Goal: Transaction & Acquisition: Obtain resource

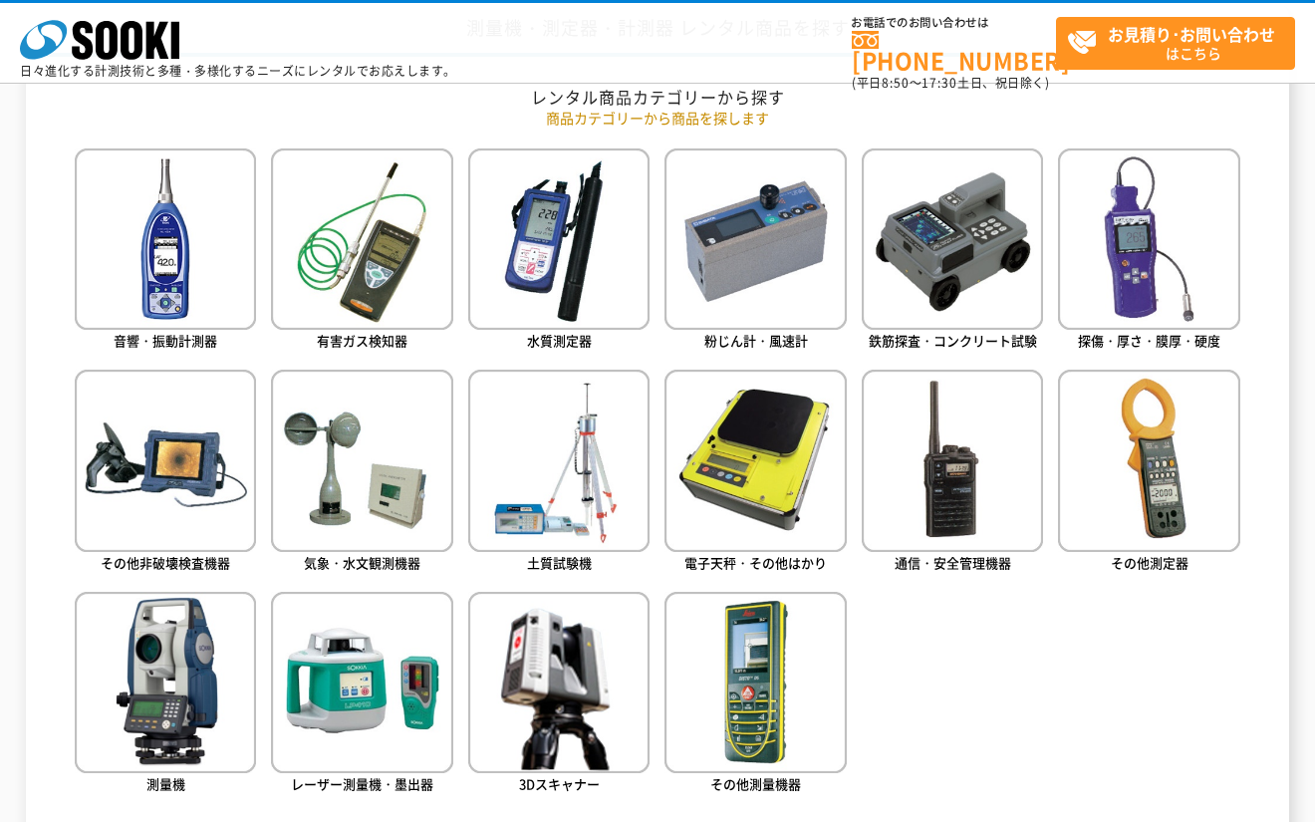
scroll to position [1004, 0]
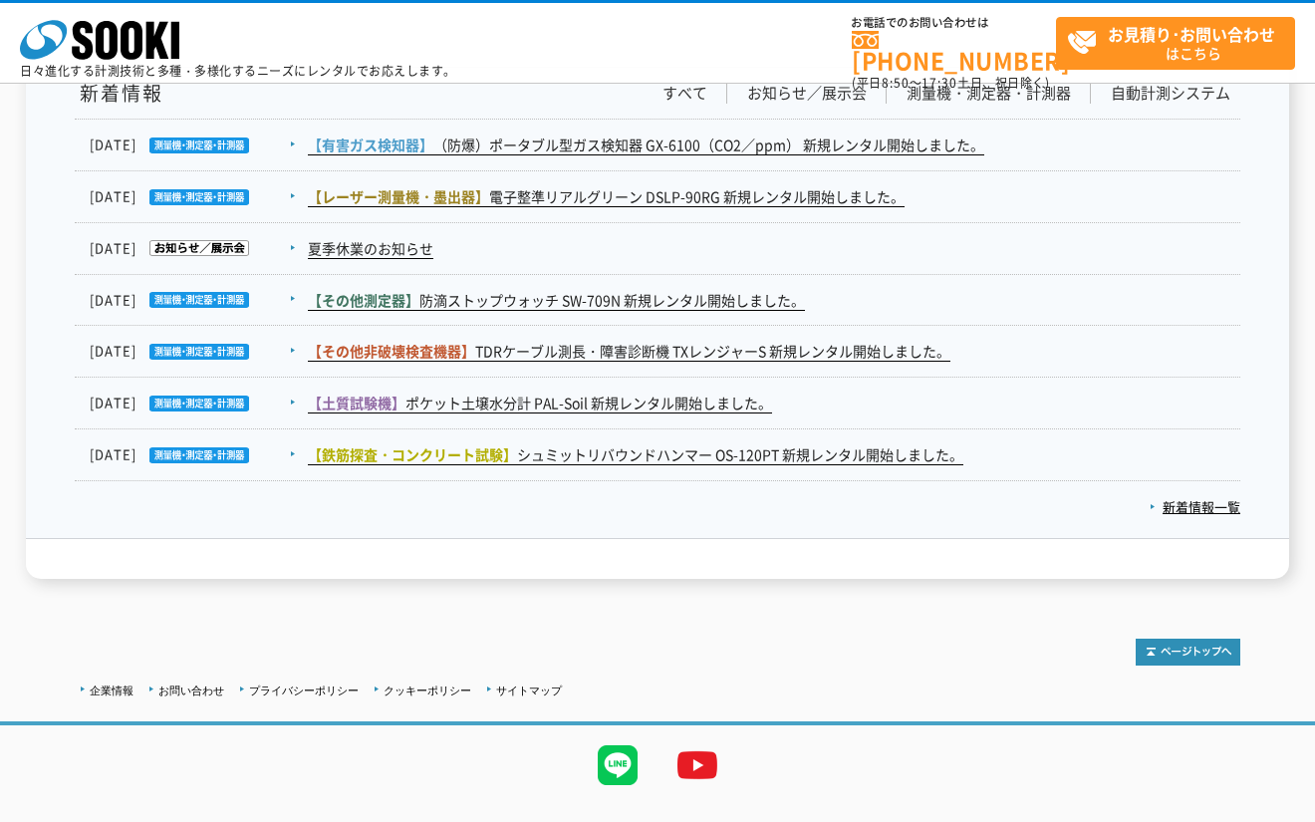
scroll to position [3340, 0]
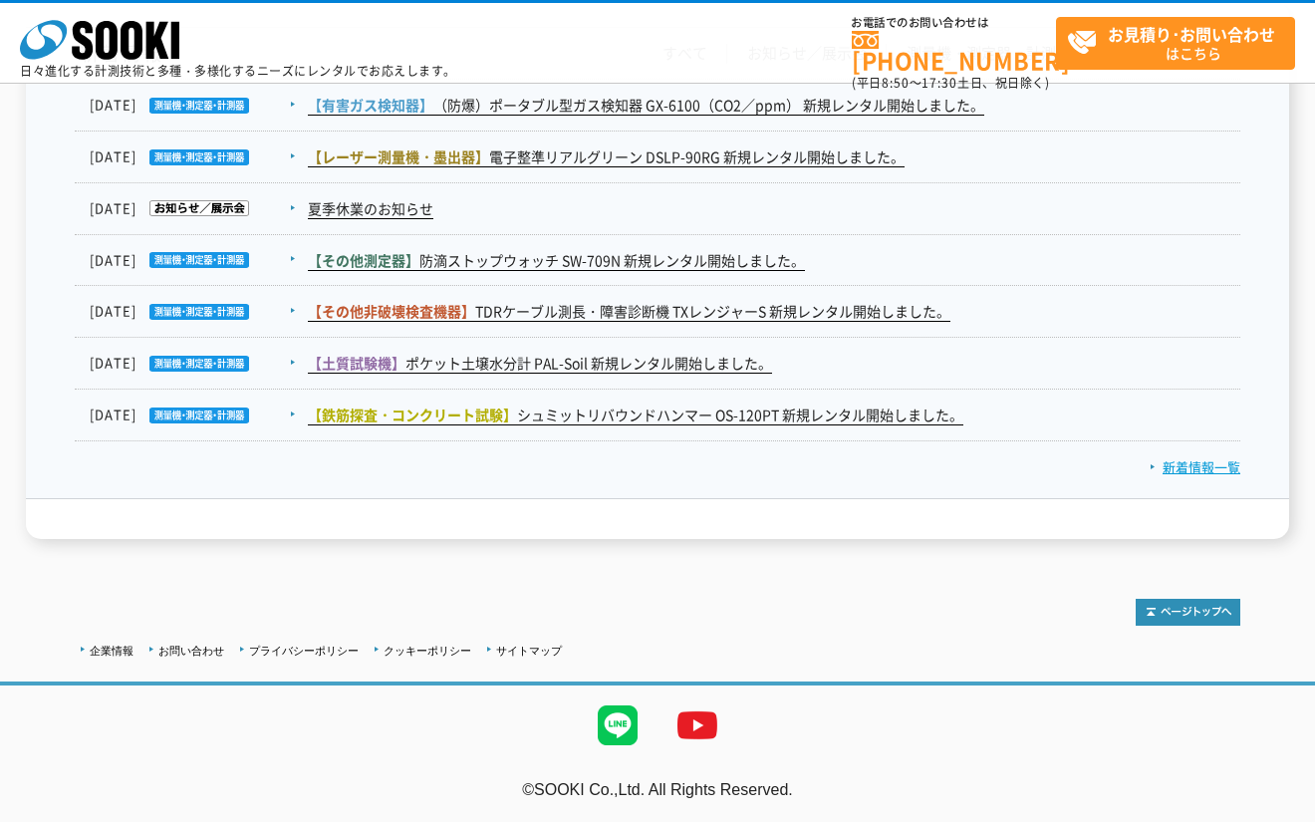
click at [1199, 465] on link "新着情報一覧" at bounding box center [1195, 466] width 91 height 19
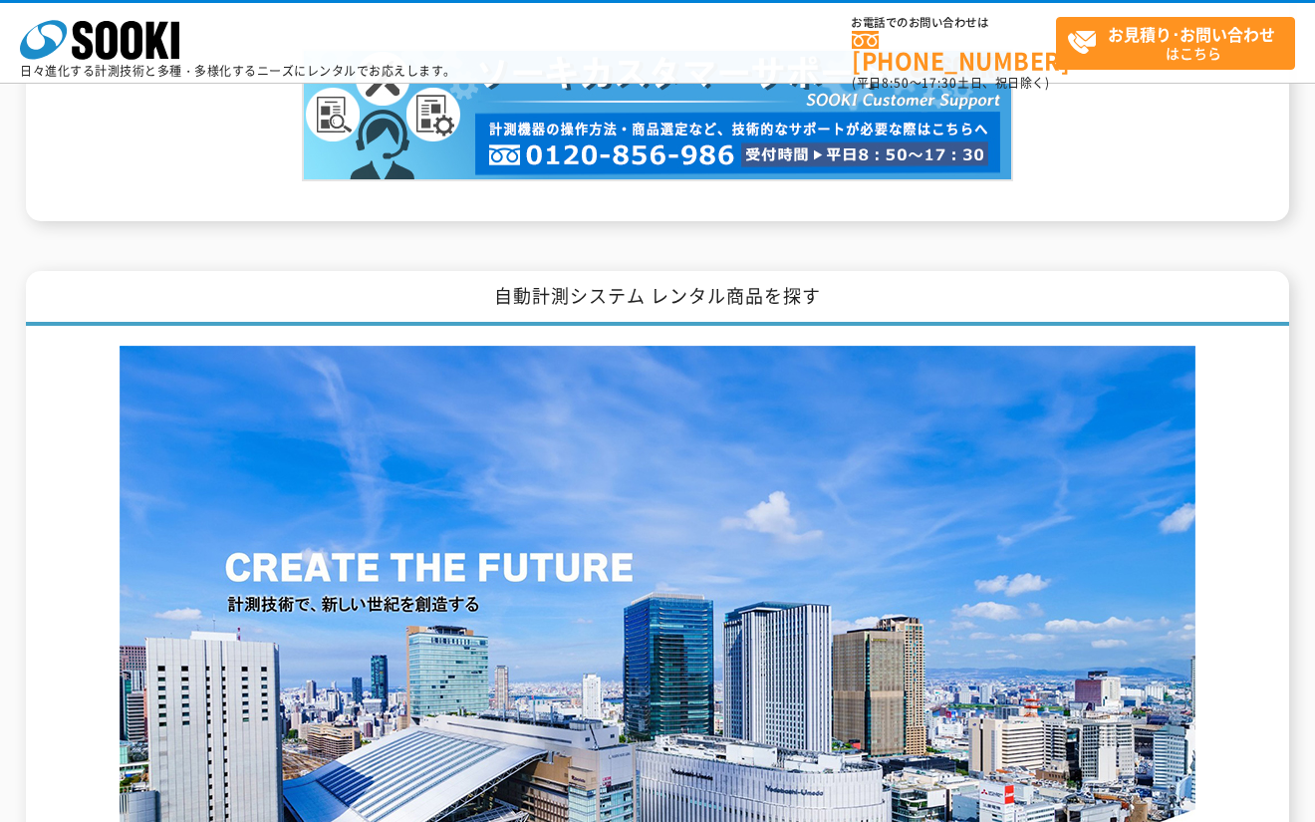
scroll to position [1618, 0]
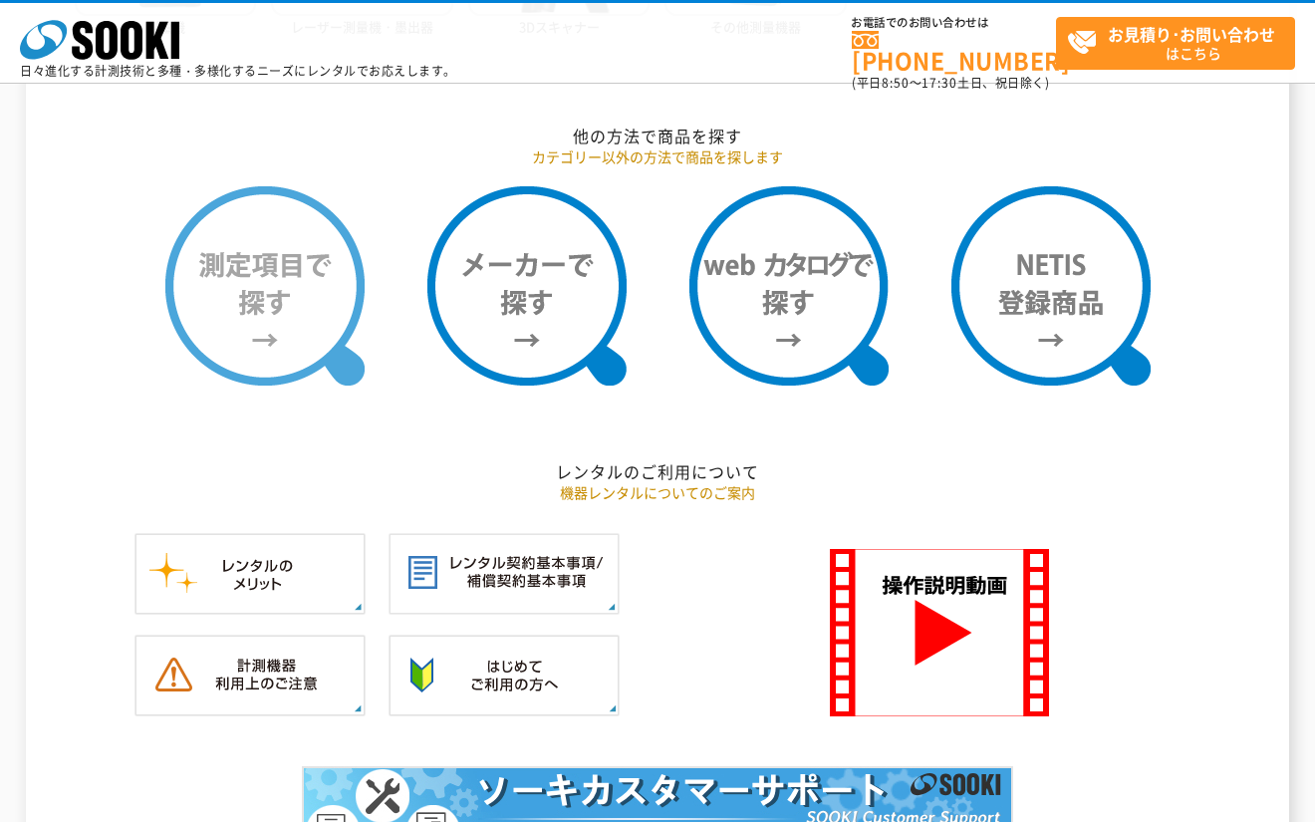
click at [265, 294] on img at bounding box center [264, 285] width 199 height 199
click at [285, 298] on img at bounding box center [264, 285] width 199 height 199
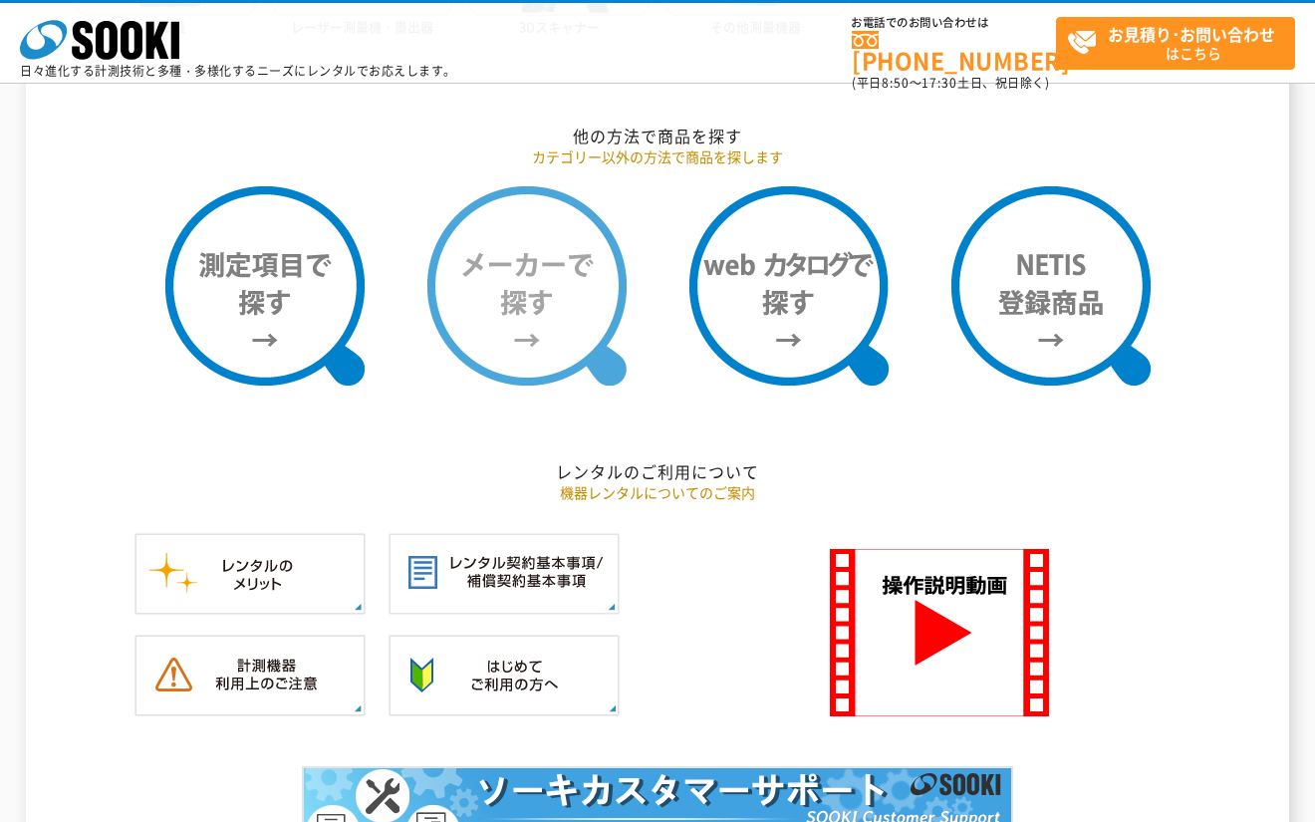
click at [481, 268] on img at bounding box center [526, 285] width 199 height 199
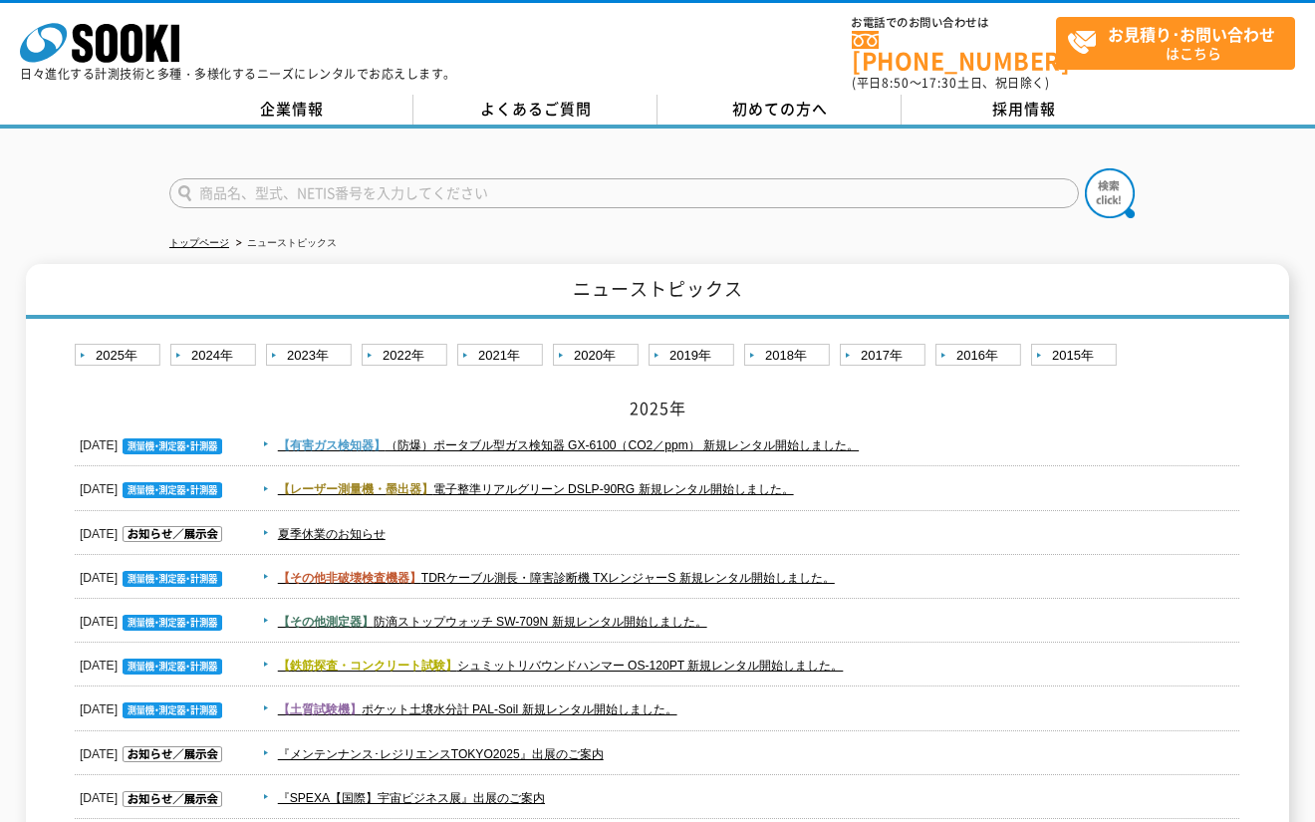
click at [243, 179] on input "text" at bounding box center [624, 193] width 910 height 30
type input "ウォッチ"
click at [1085, 168] on button at bounding box center [1110, 193] width 50 height 50
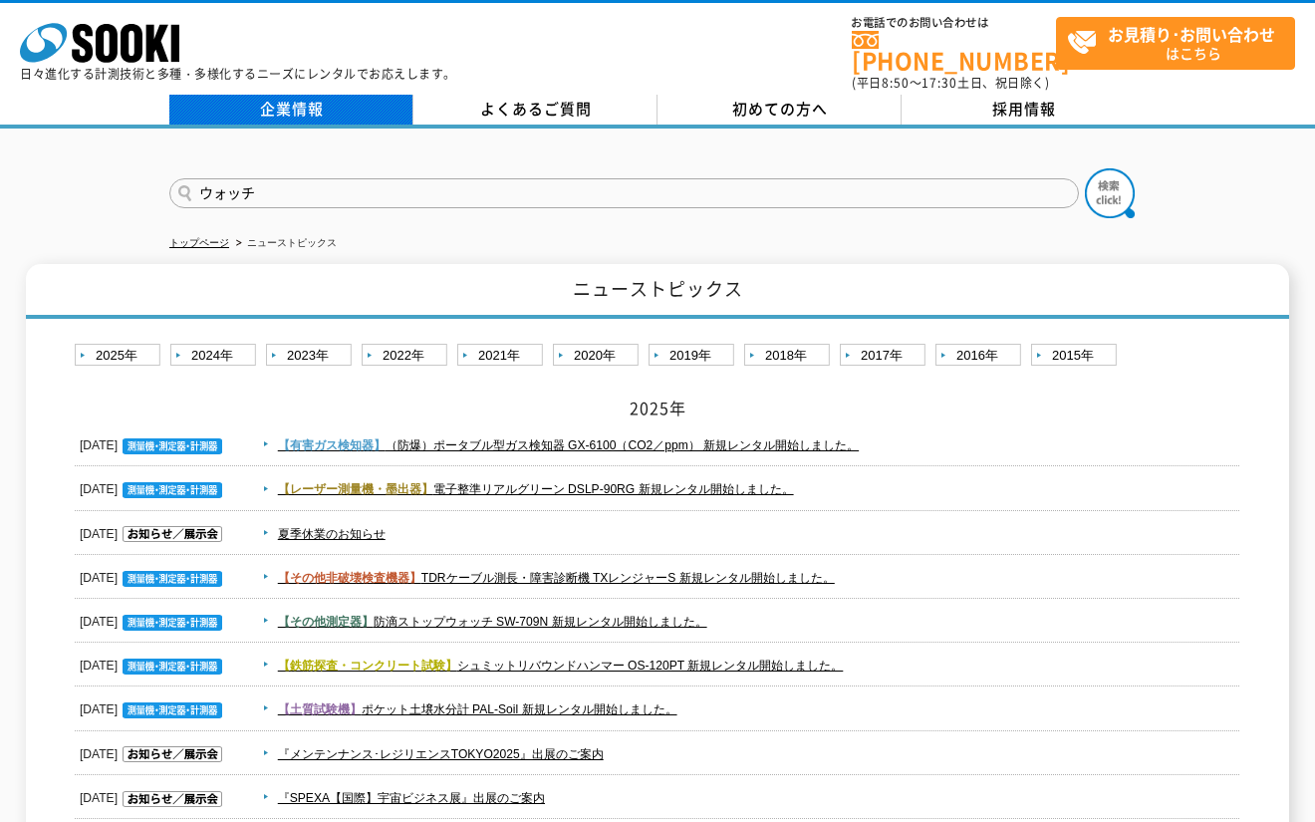
click at [342, 95] on link "企業情報" at bounding box center [291, 110] width 244 height 30
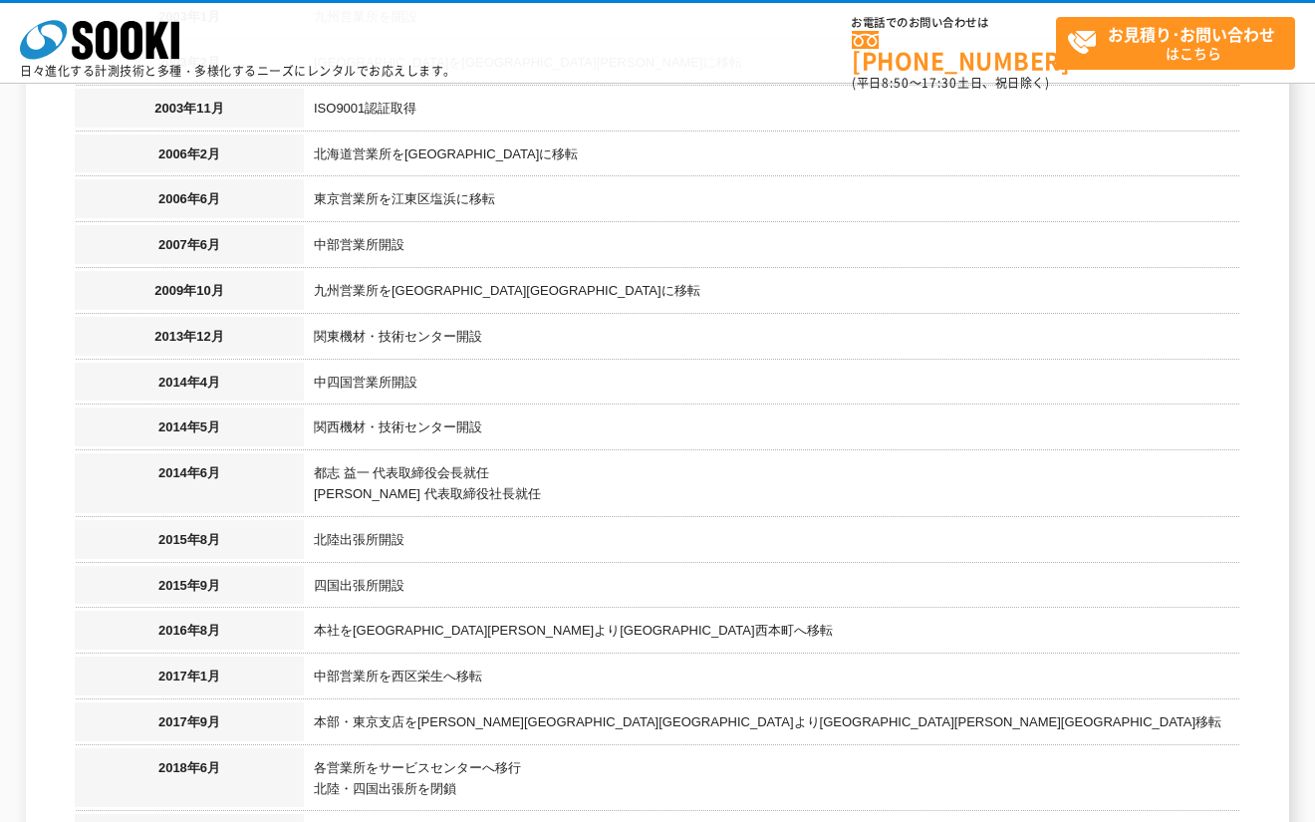
scroll to position [2009, 0]
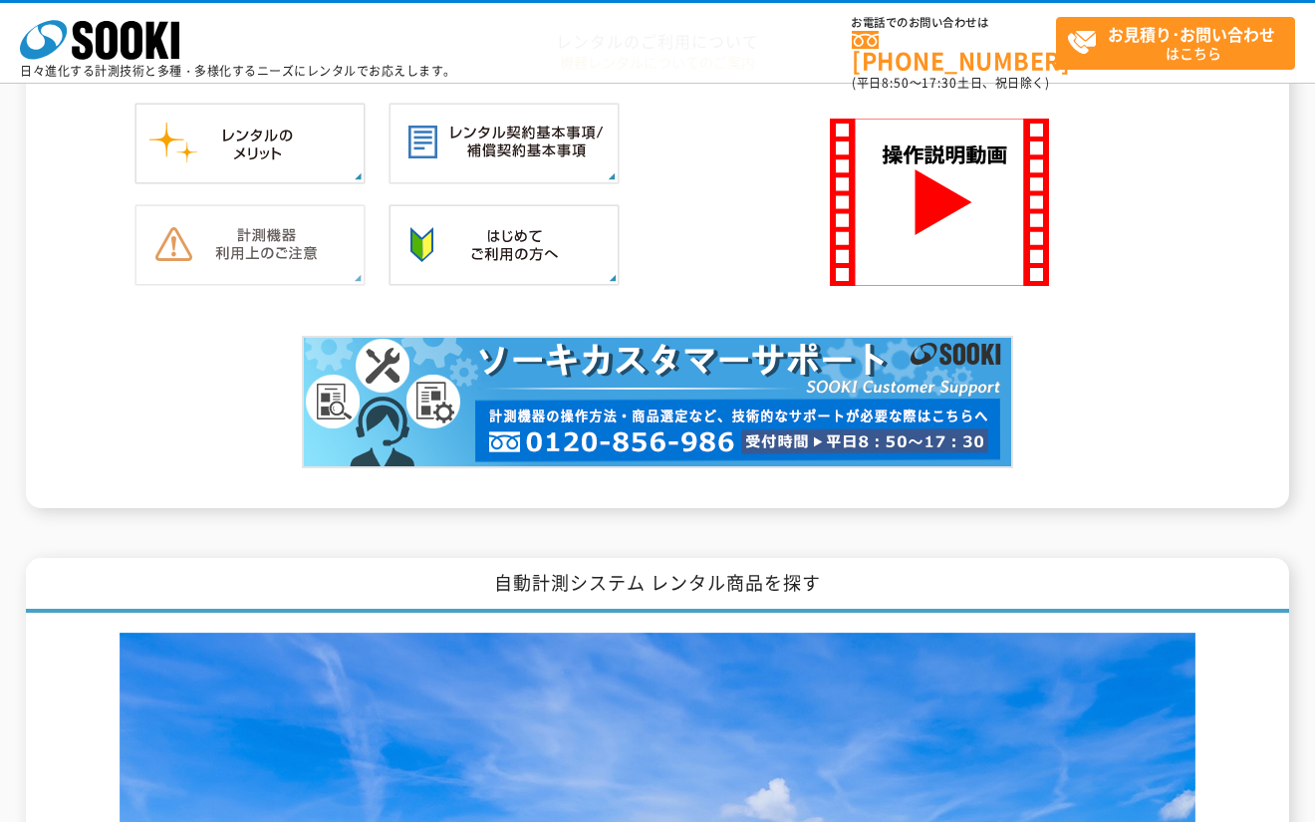
scroll to position [1618, 0]
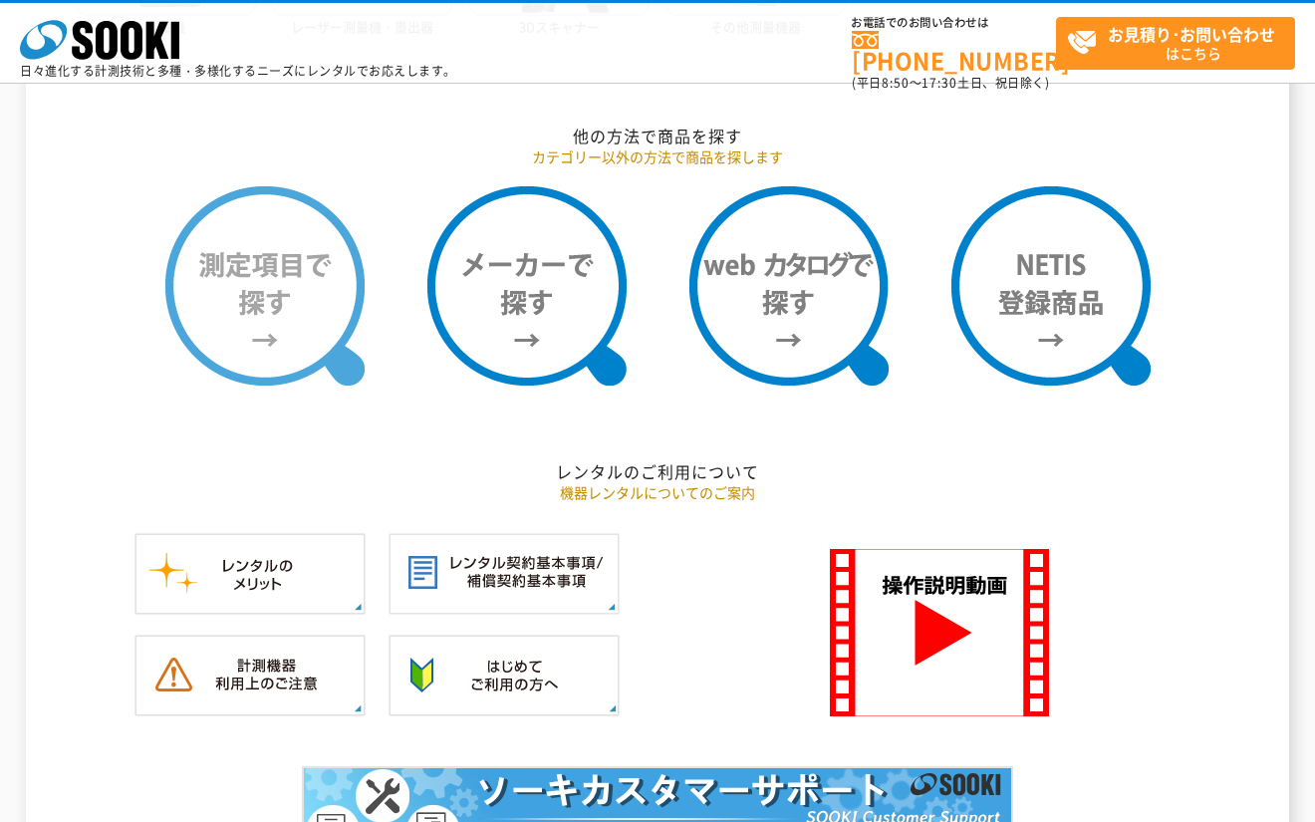
drag, startPoint x: 283, startPoint y: 297, endPoint x: 310, endPoint y: 297, distance: 26.9
click at [284, 297] on img at bounding box center [264, 285] width 199 height 199
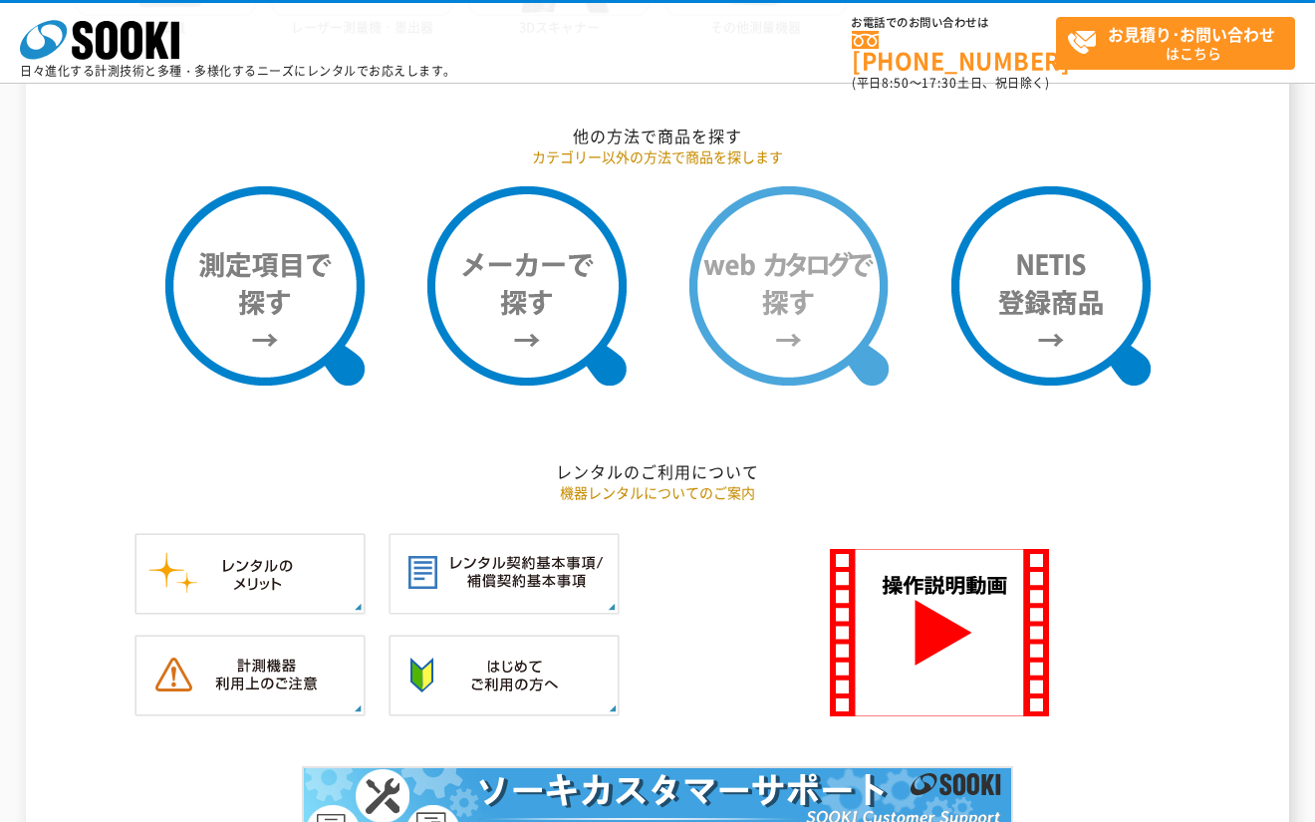
click at [783, 312] on img at bounding box center [789, 285] width 199 height 199
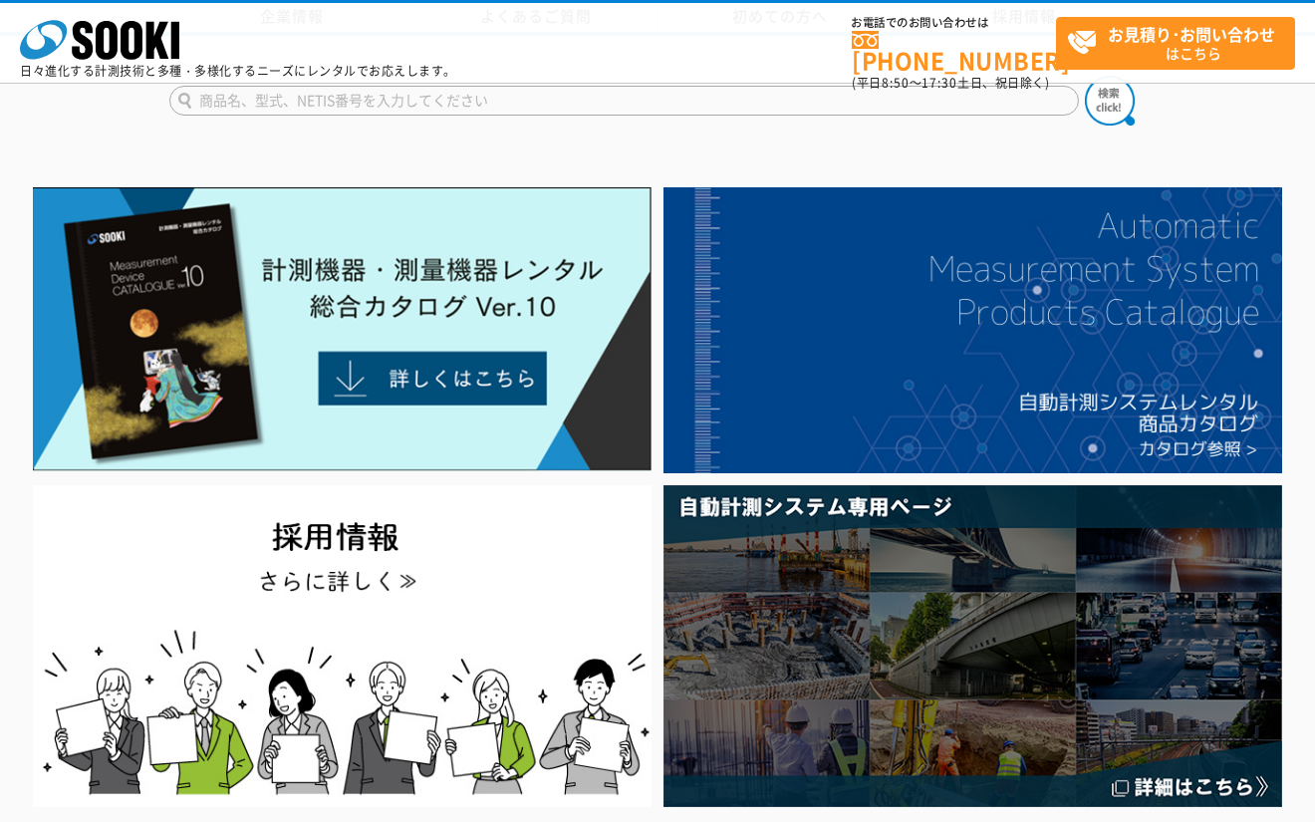
scroll to position [1618, 0]
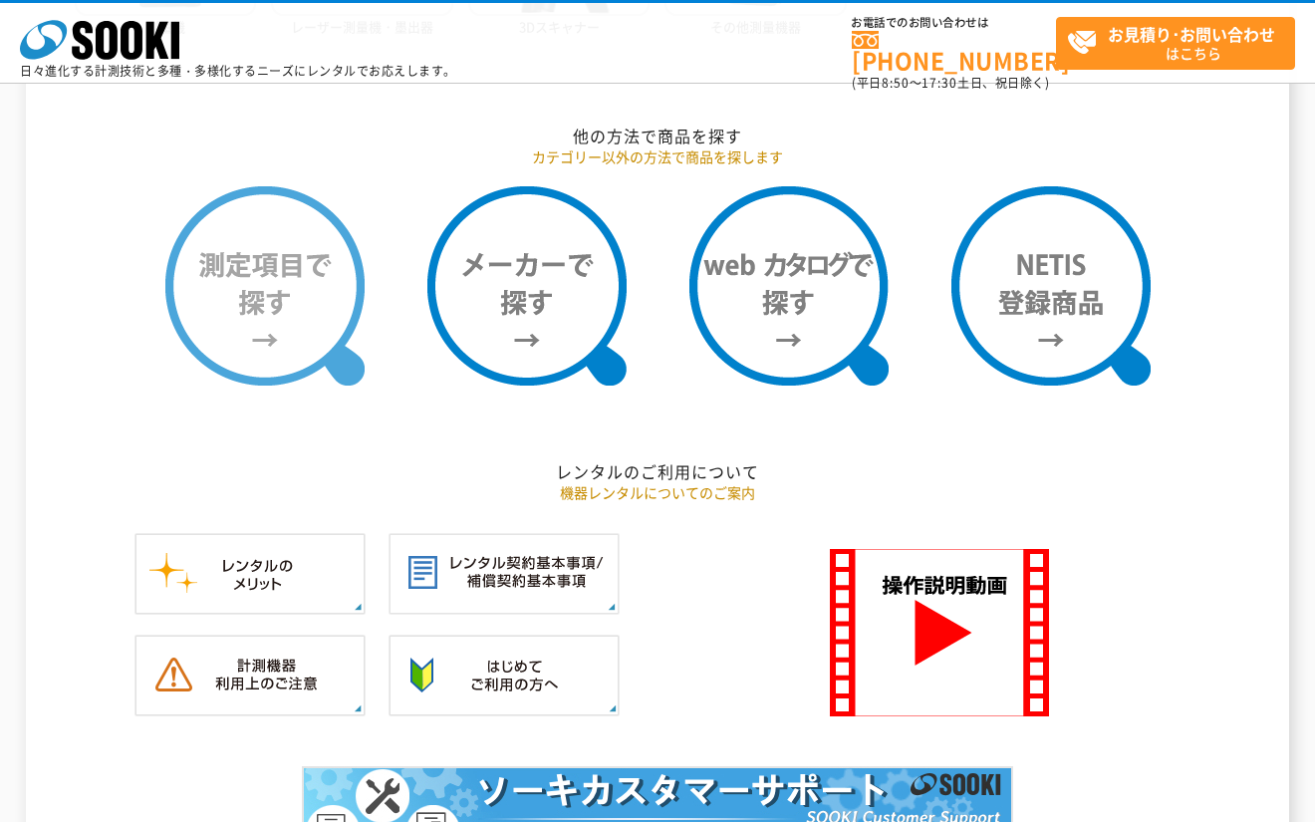
click at [261, 265] on img at bounding box center [264, 285] width 199 height 199
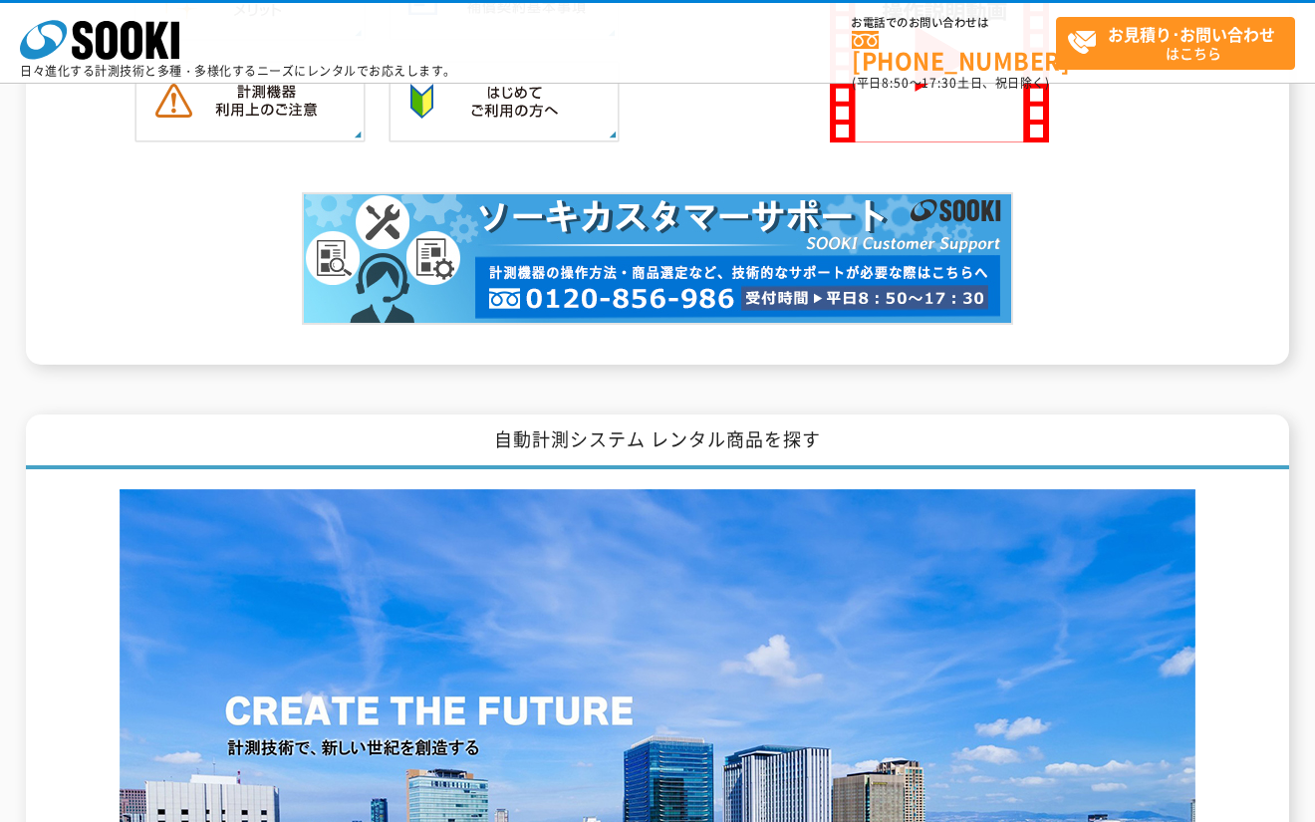
scroll to position [2336, 0]
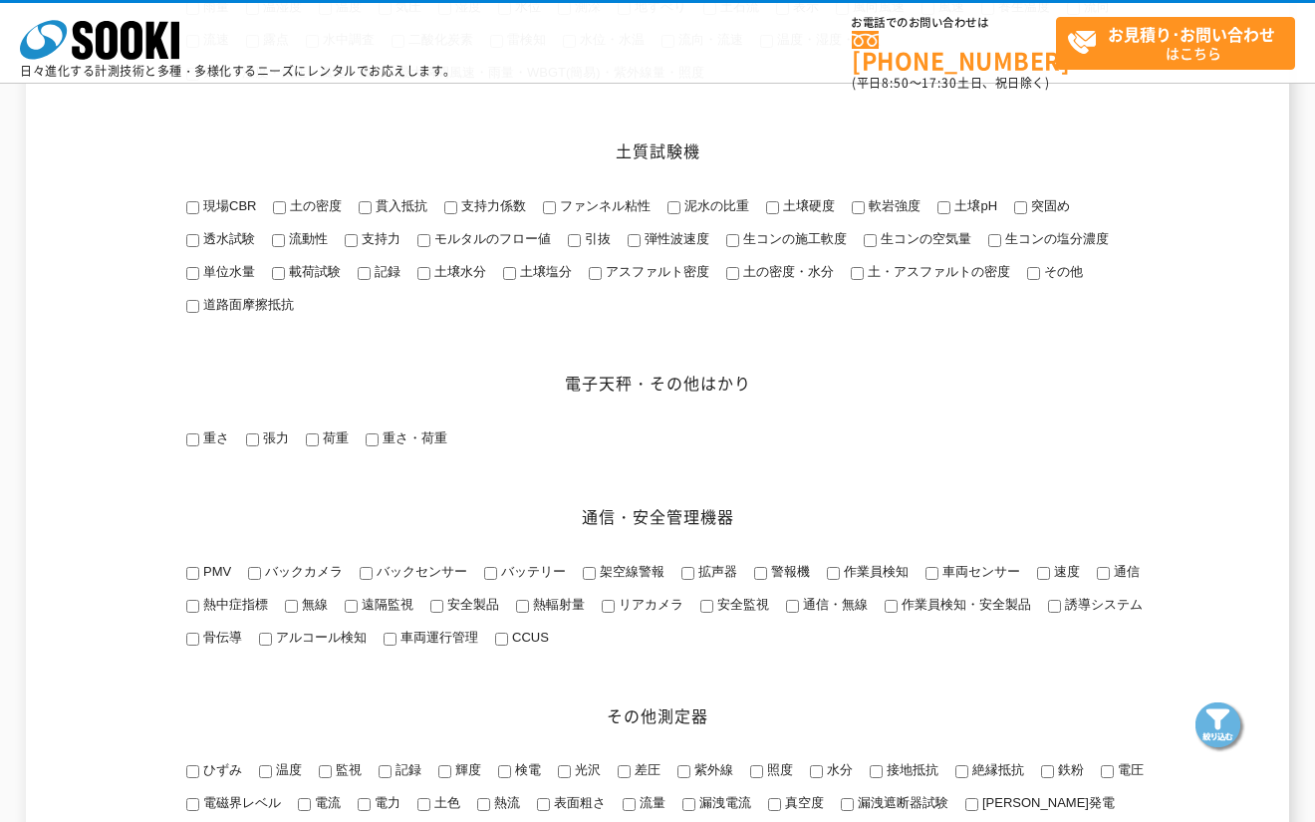
scroll to position [2009, 0]
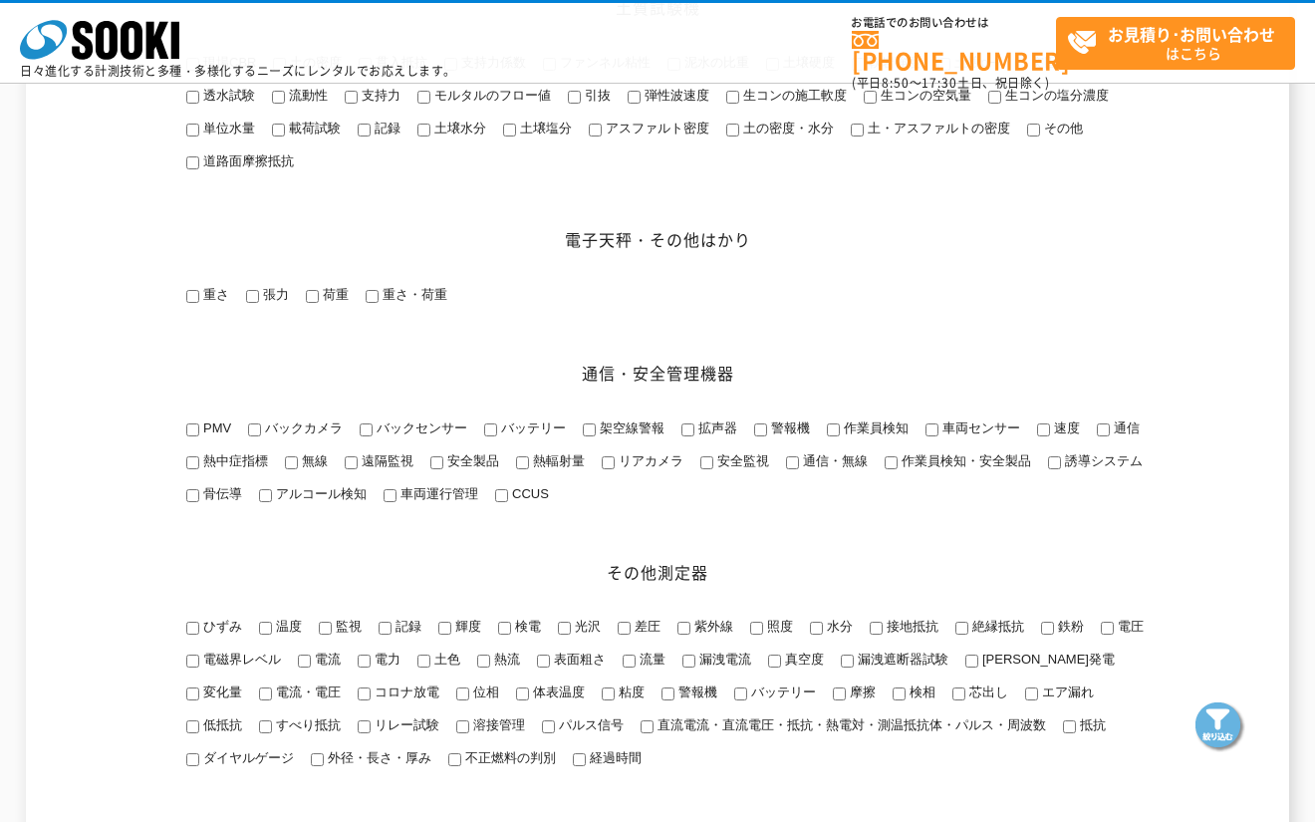
click at [969, 468] on span "作業員検知・安全製品" at bounding box center [965, 460] width 134 height 15
click at [898, 469] on input "作業員検知・安全製品" at bounding box center [891, 462] width 13 height 13
checkbox input "true"
click at [1224, 726] on img at bounding box center [1221, 728] width 50 height 50
click at [272, 502] on input "アルコール検知" at bounding box center [265, 495] width 13 height 13
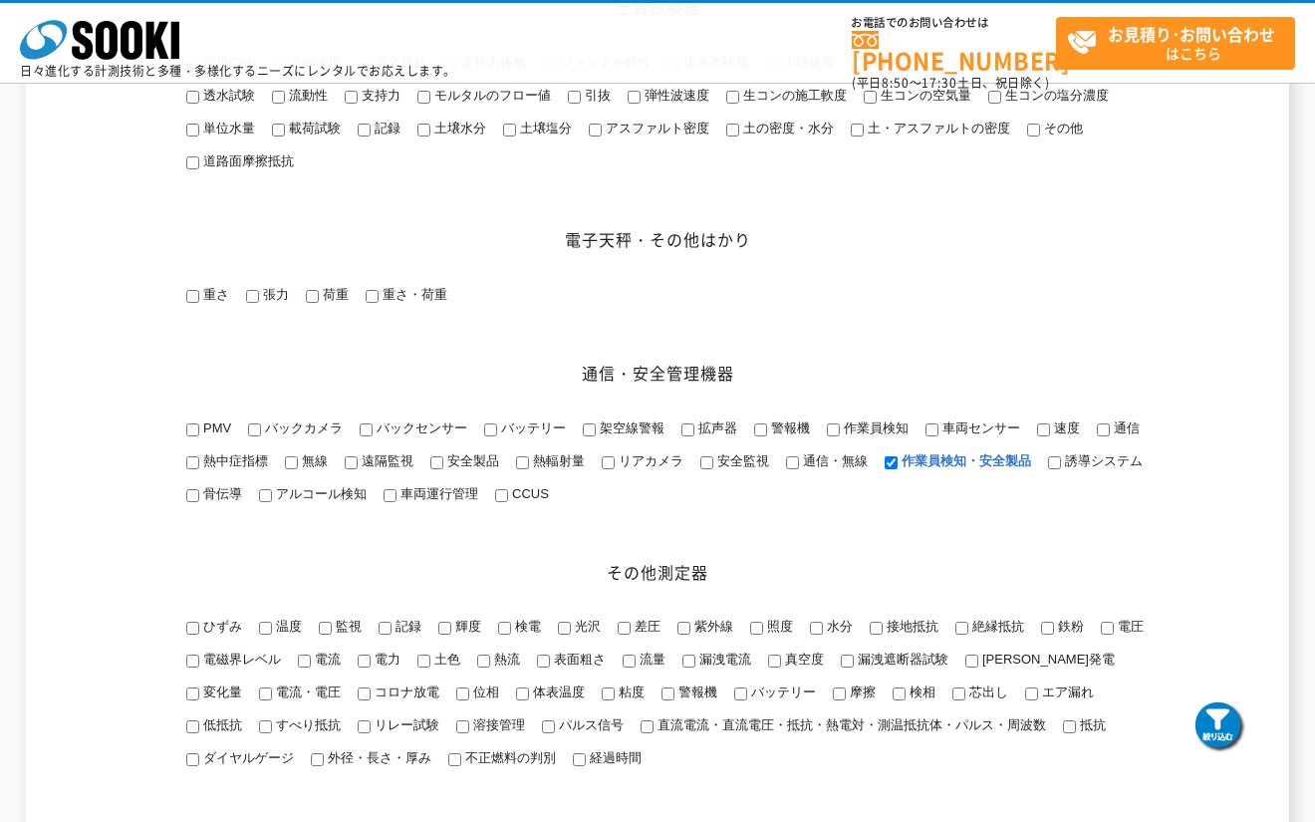
checkbox input "true"
click at [1208, 722] on img at bounding box center [1221, 728] width 50 height 50
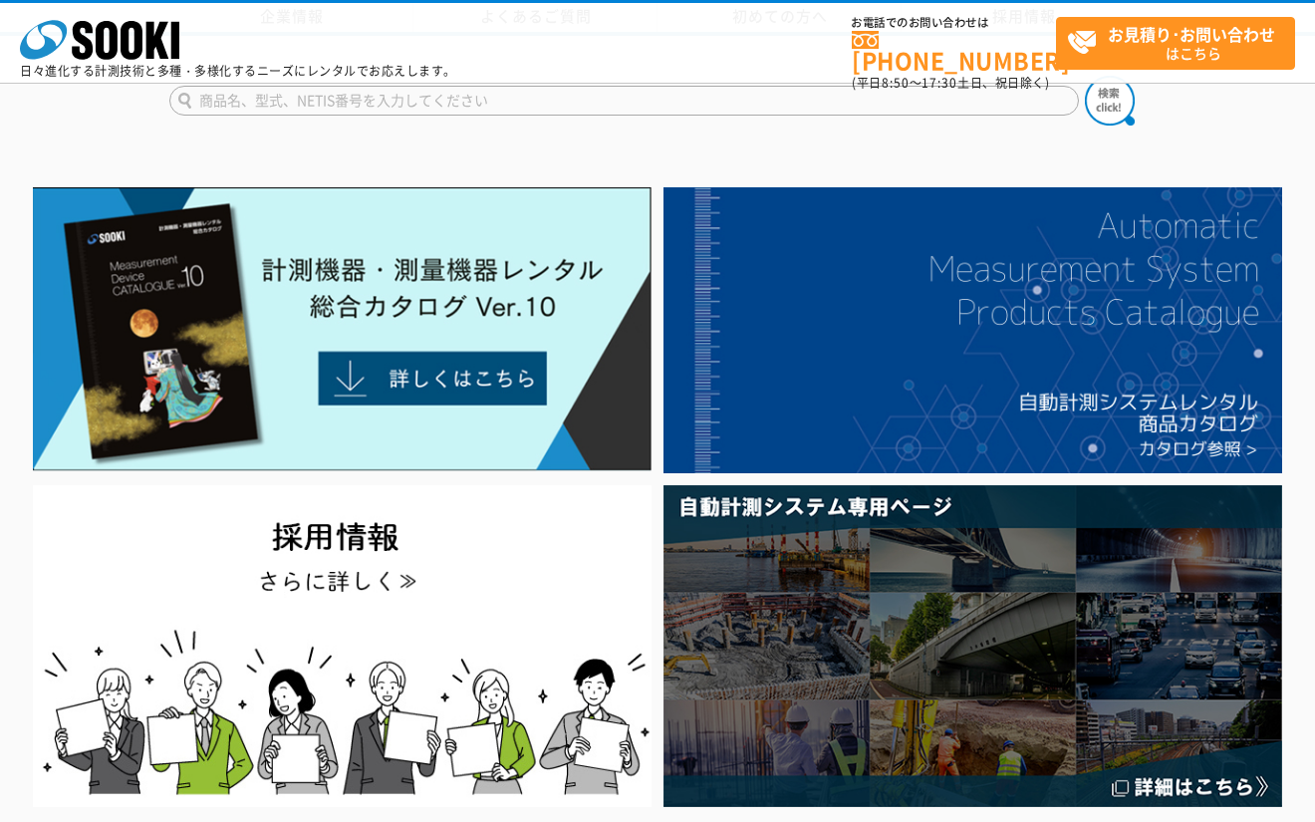
scroll to position [2336, 0]
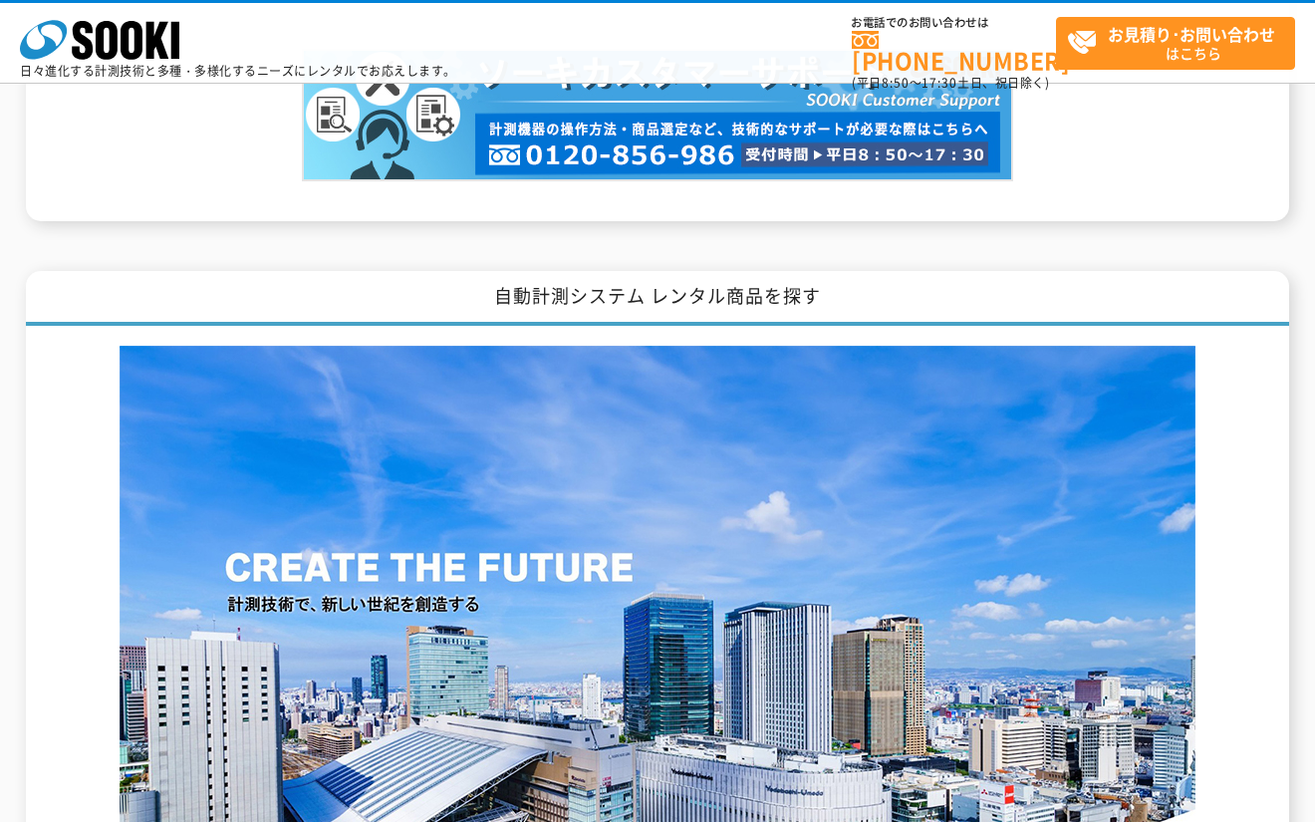
click at [91, 483] on div at bounding box center [658, 651] width 1166 height 611
